Goal: Navigation & Orientation: Find specific page/section

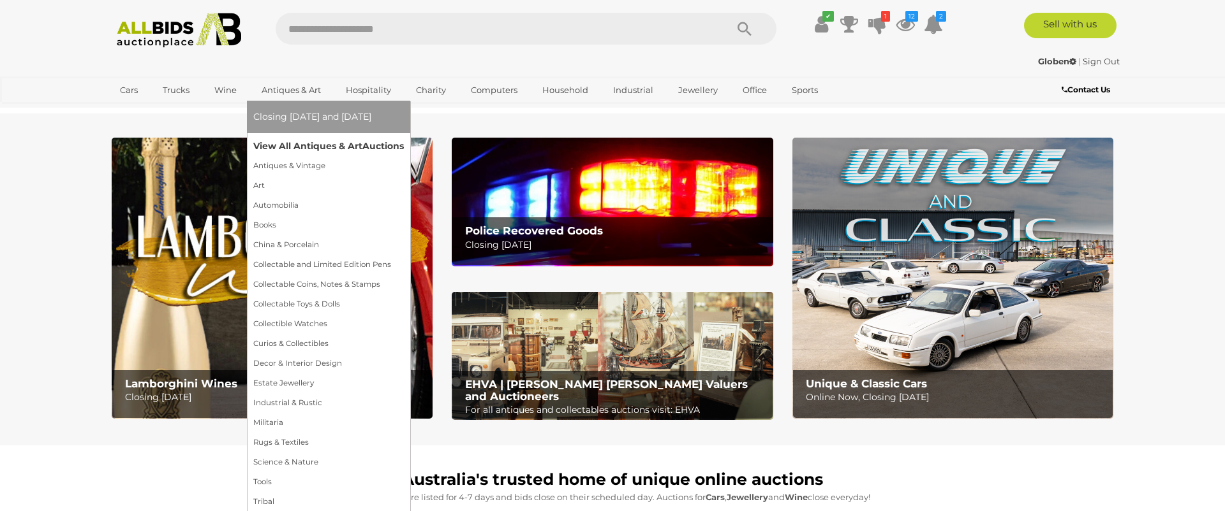
click at [308, 146] on link "View All Antiques & Art Auctions" at bounding box center [328, 146] width 151 height 20
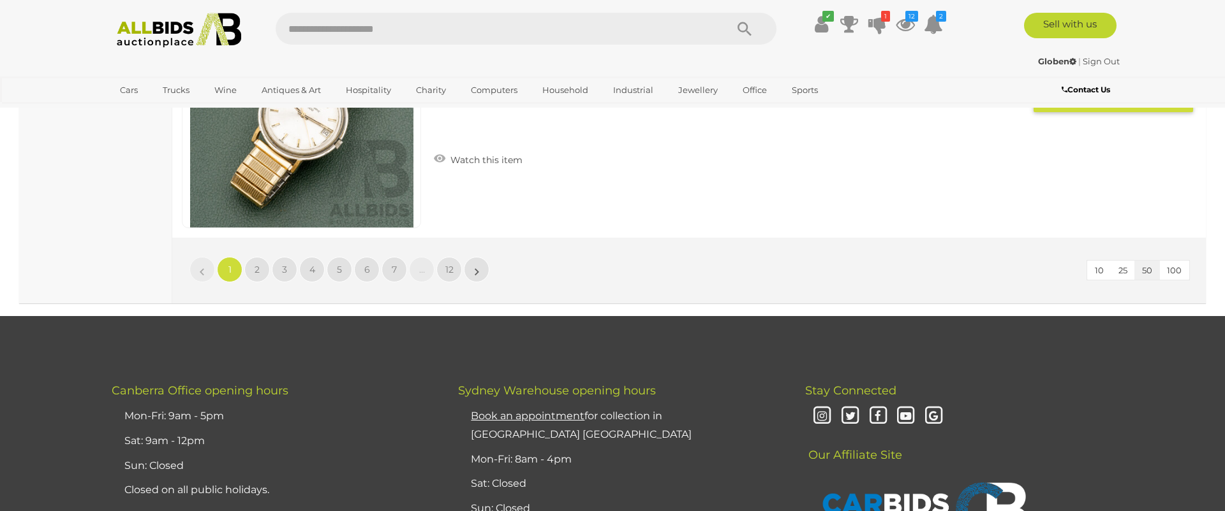
scroll to position [12416, 0]
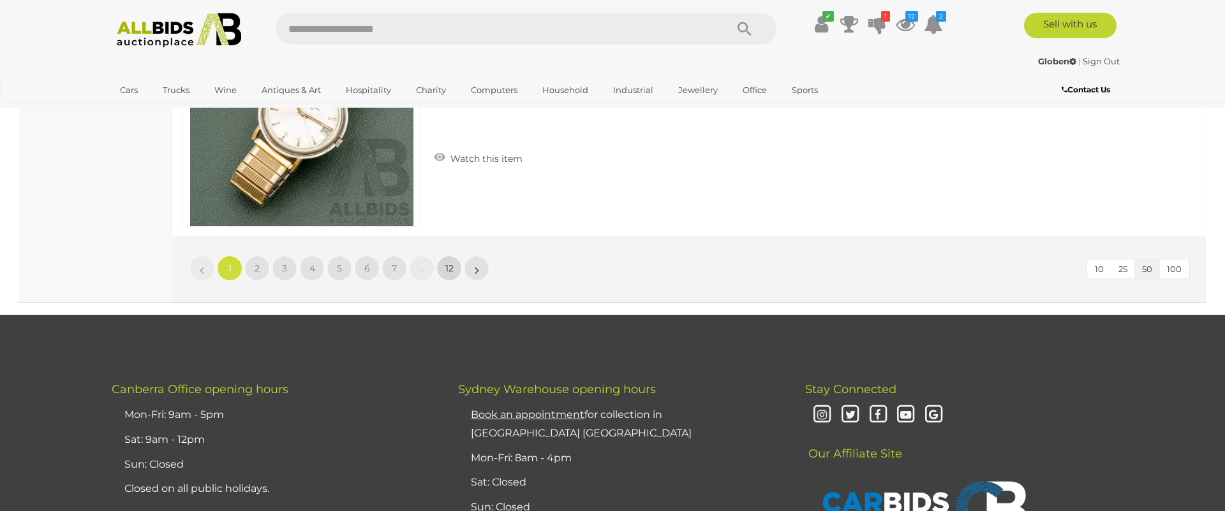
click at [446, 268] on span "12" at bounding box center [449, 268] width 8 height 11
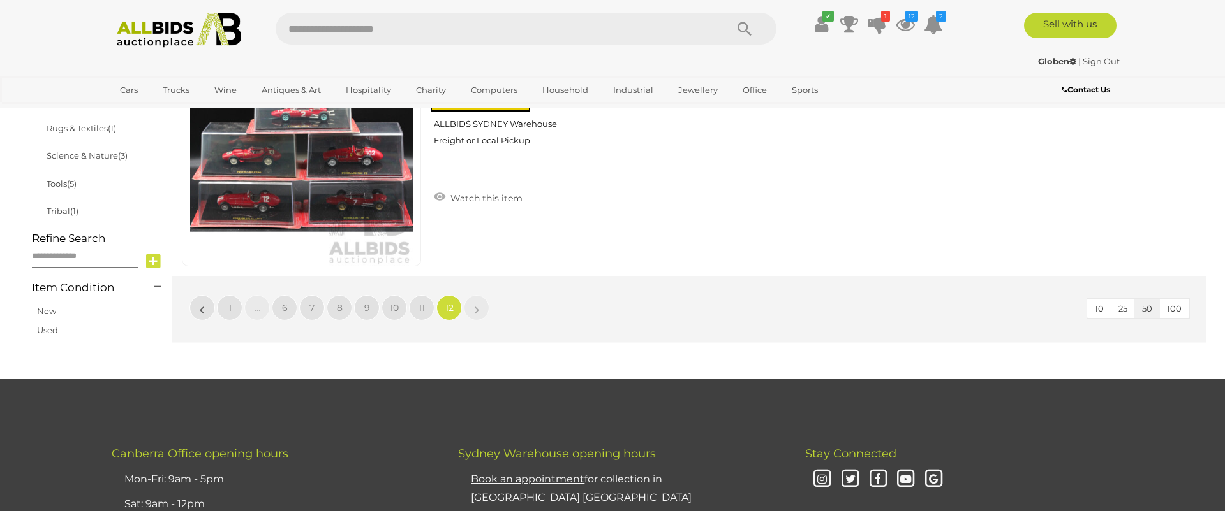
scroll to position [802, 0]
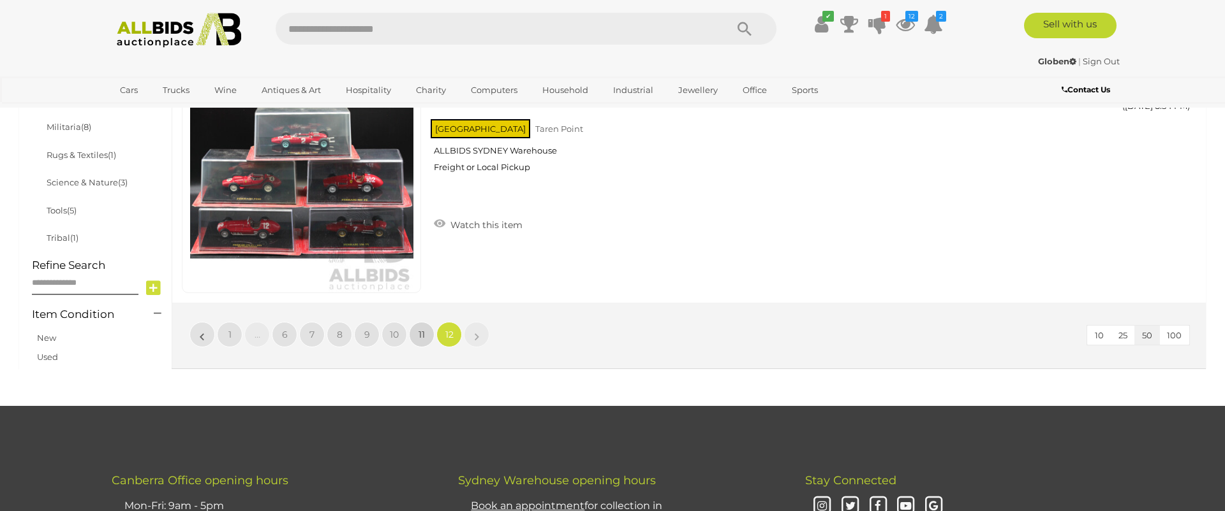
click at [420, 337] on span "11" at bounding box center [421, 334] width 6 height 11
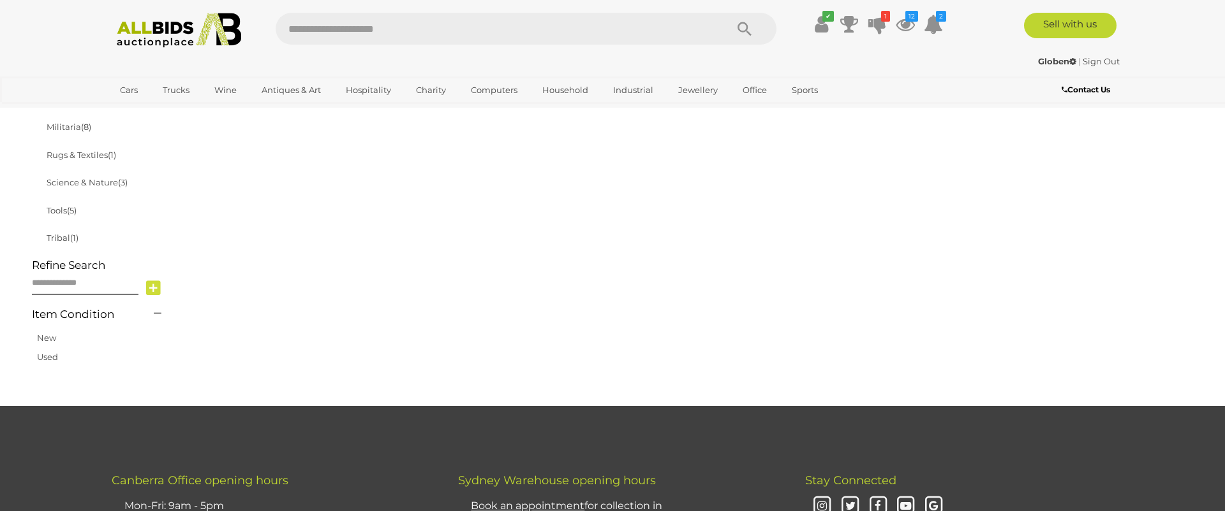
scroll to position [246, 0]
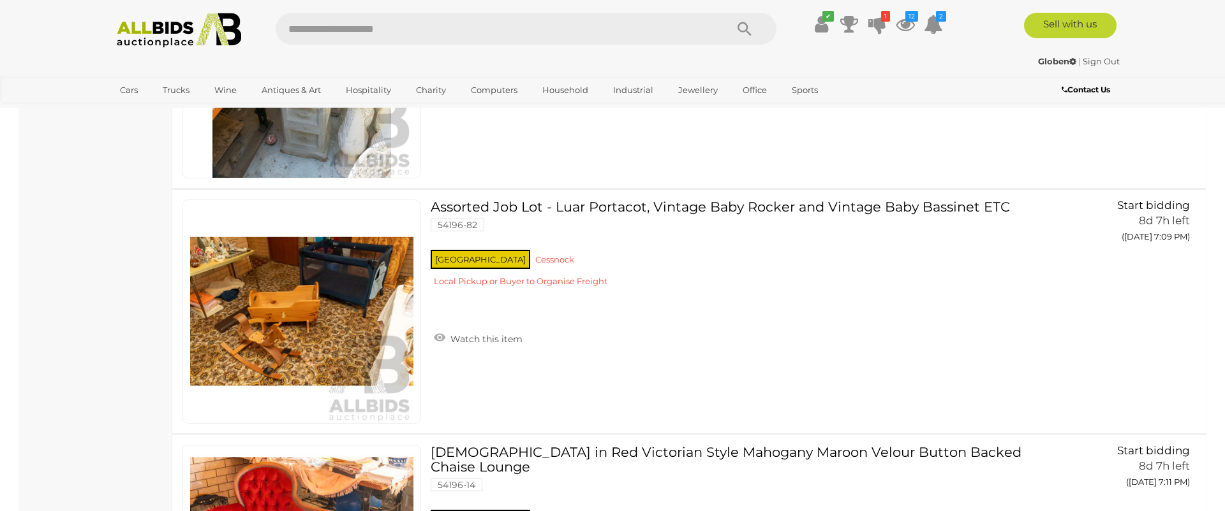
scroll to position [2644, 0]
click at [901, 25] on icon at bounding box center [904, 24] width 19 height 23
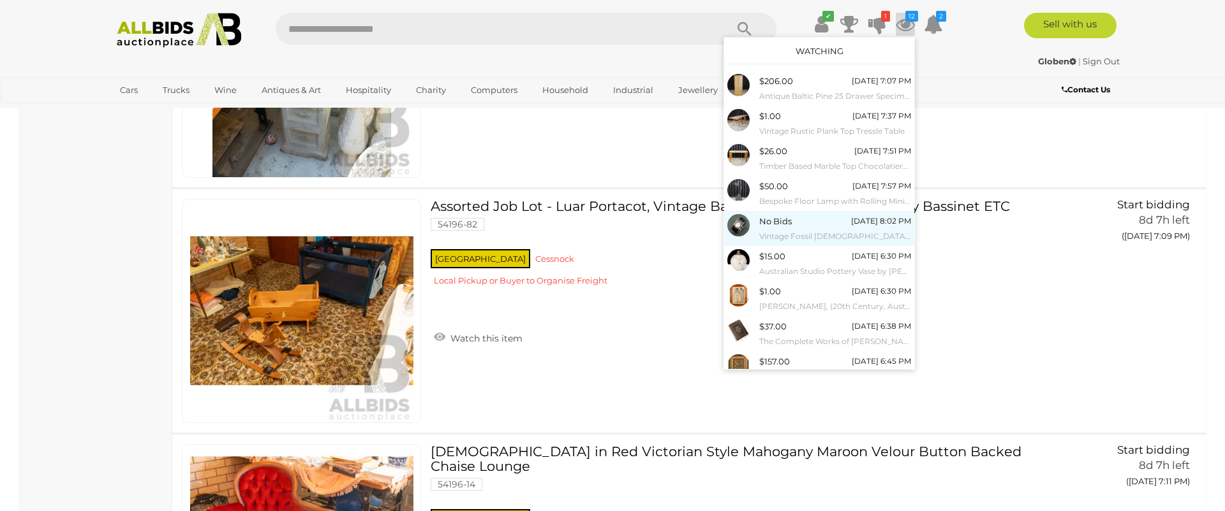
scroll to position [75, 0]
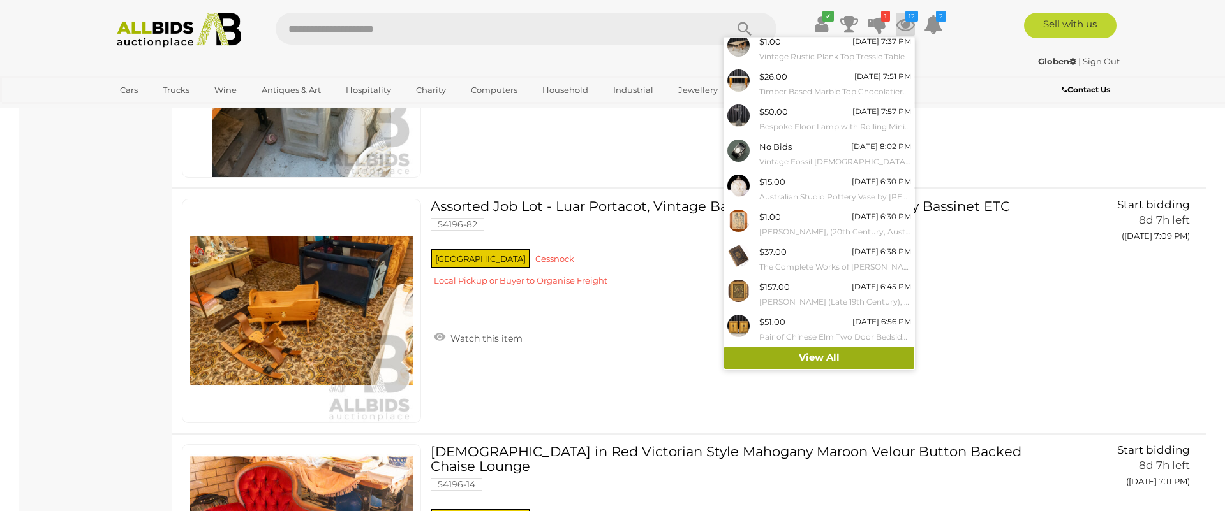
click at [809, 363] on link "View All" at bounding box center [819, 358] width 190 height 22
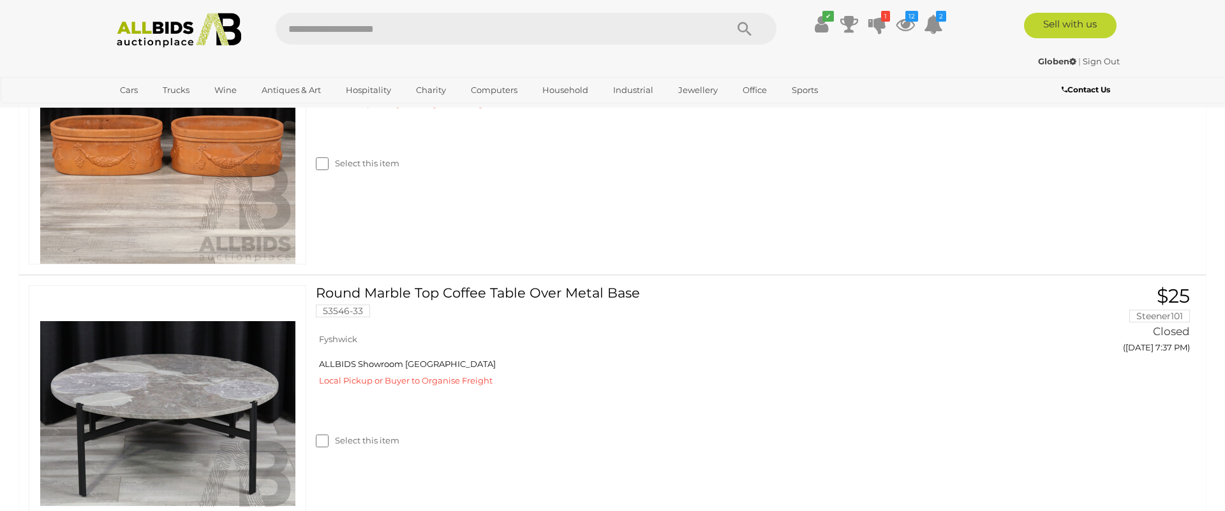
scroll to position [3922, 0]
